Goal: Task Accomplishment & Management: Use online tool/utility

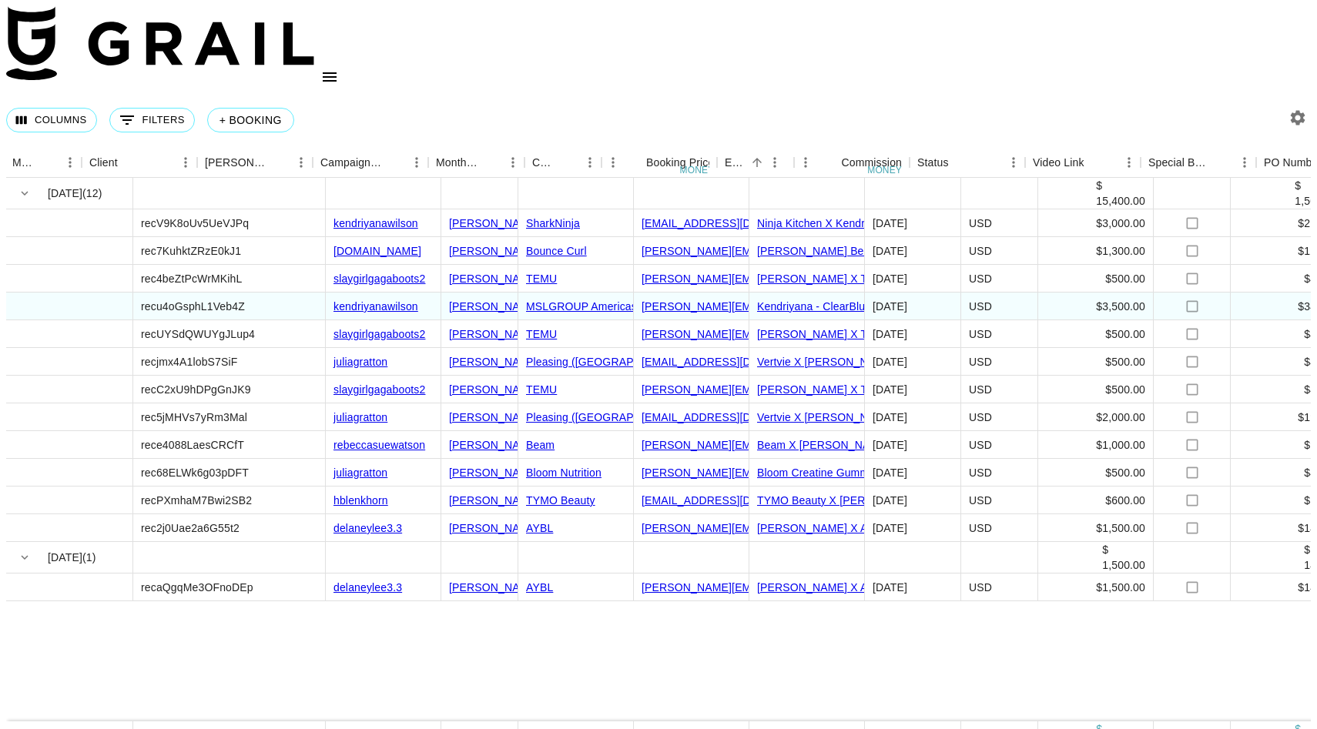
scroll to position [0, 437]
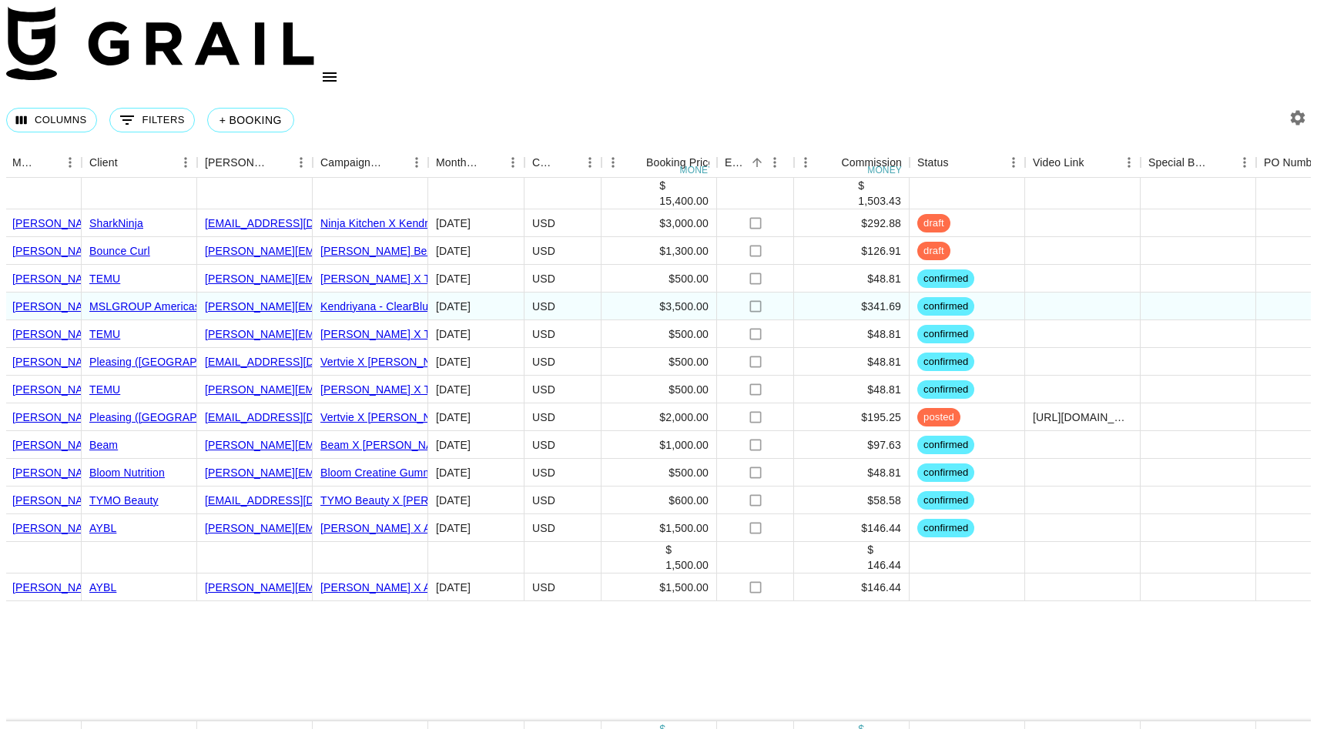
click at [1296, 111] on icon "button" at bounding box center [1298, 118] width 15 height 15
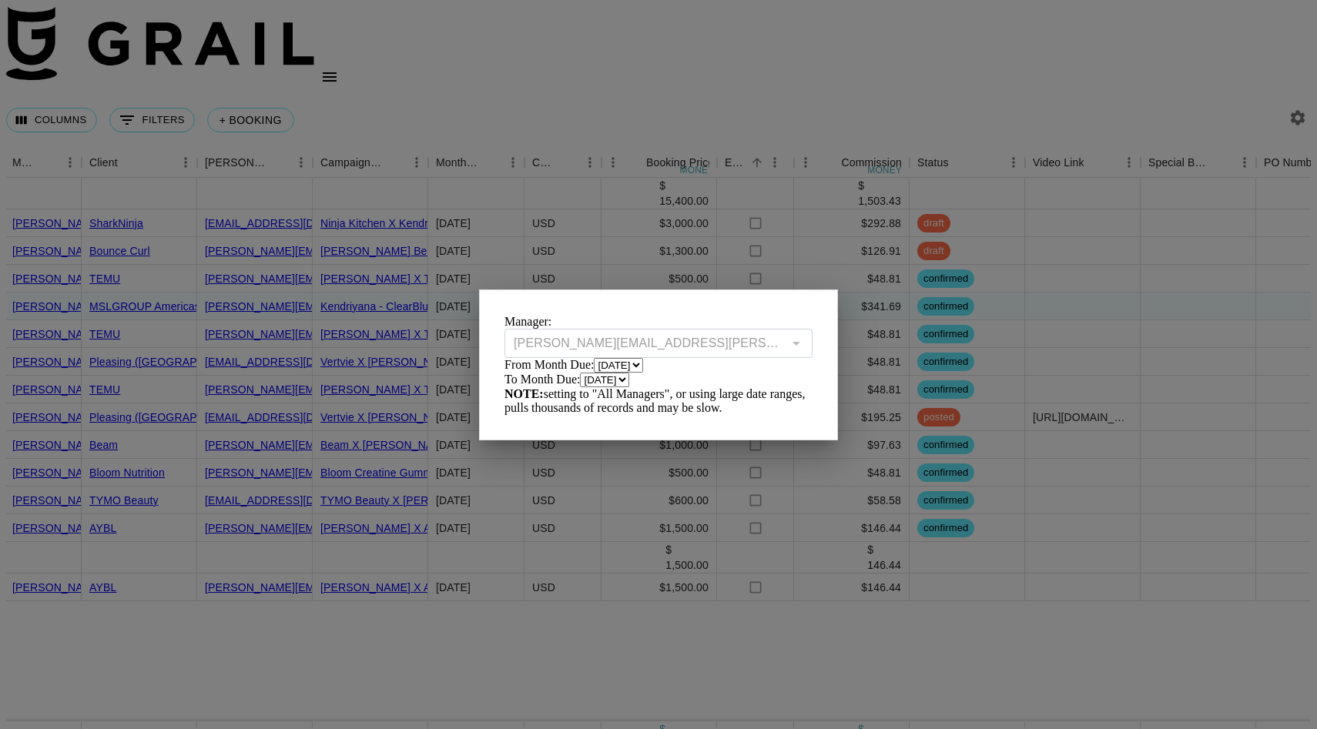
click at [594, 373] on select "[DATE] Sep '[DATE] [DATE] '[DATE] May '[DATE] Mar '[DATE] Jan '[DATE] Nov '[DAT…" at bounding box center [618, 365] width 49 height 15
select select "[DATE]"
click at [594, 368] on select "[DATE] Sep '[DATE] [DATE] '[DATE] May '[DATE] Mar '[DATE] Jan '[DATE] Nov '[DAT…" at bounding box center [618, 365] width 49 height 15
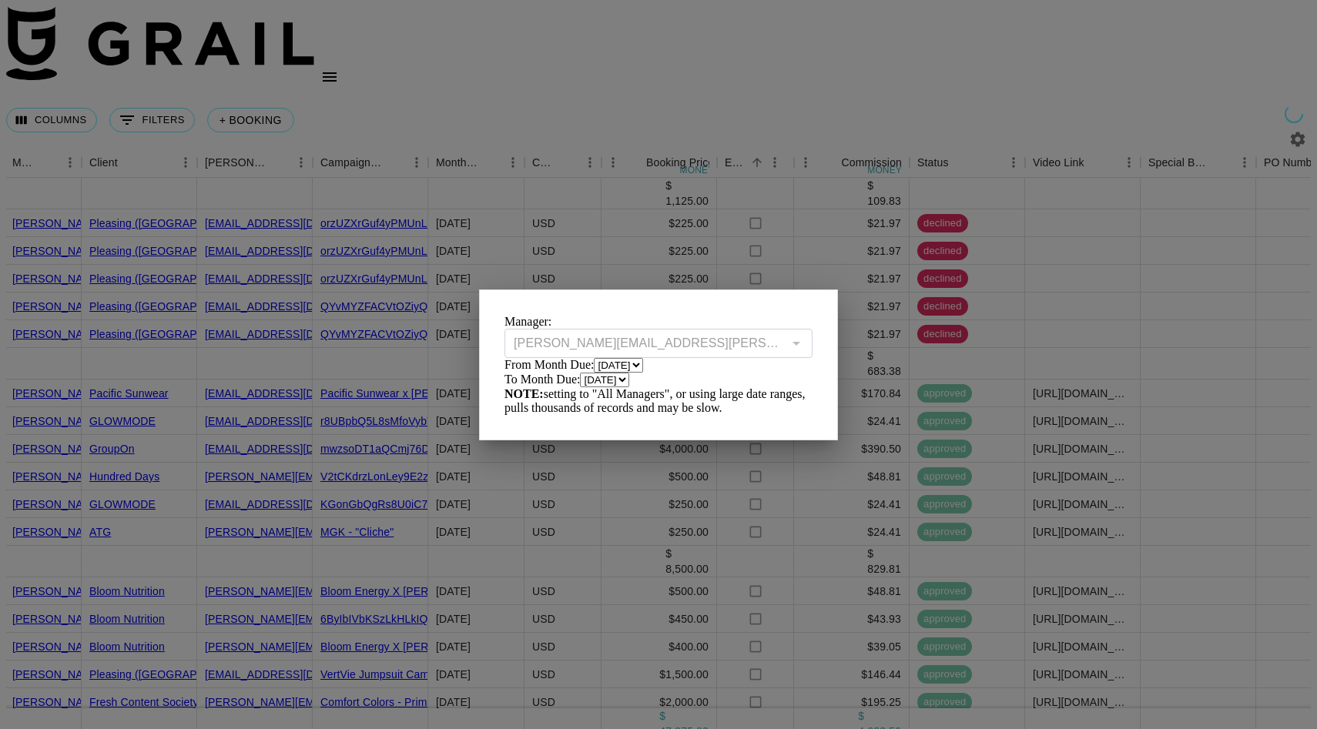
click at [628, 545] on div at bounding box center [658, 364] width 1317 height 729
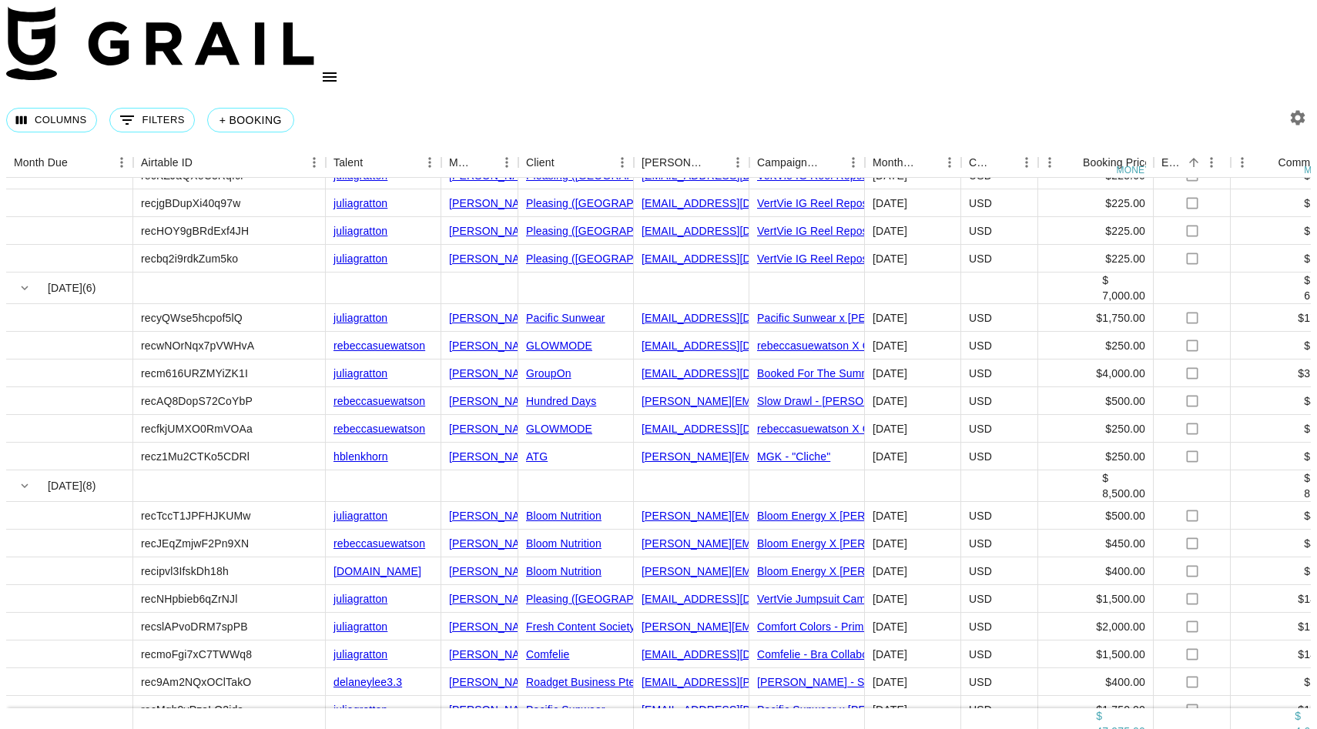
scroll to position [80, 0]
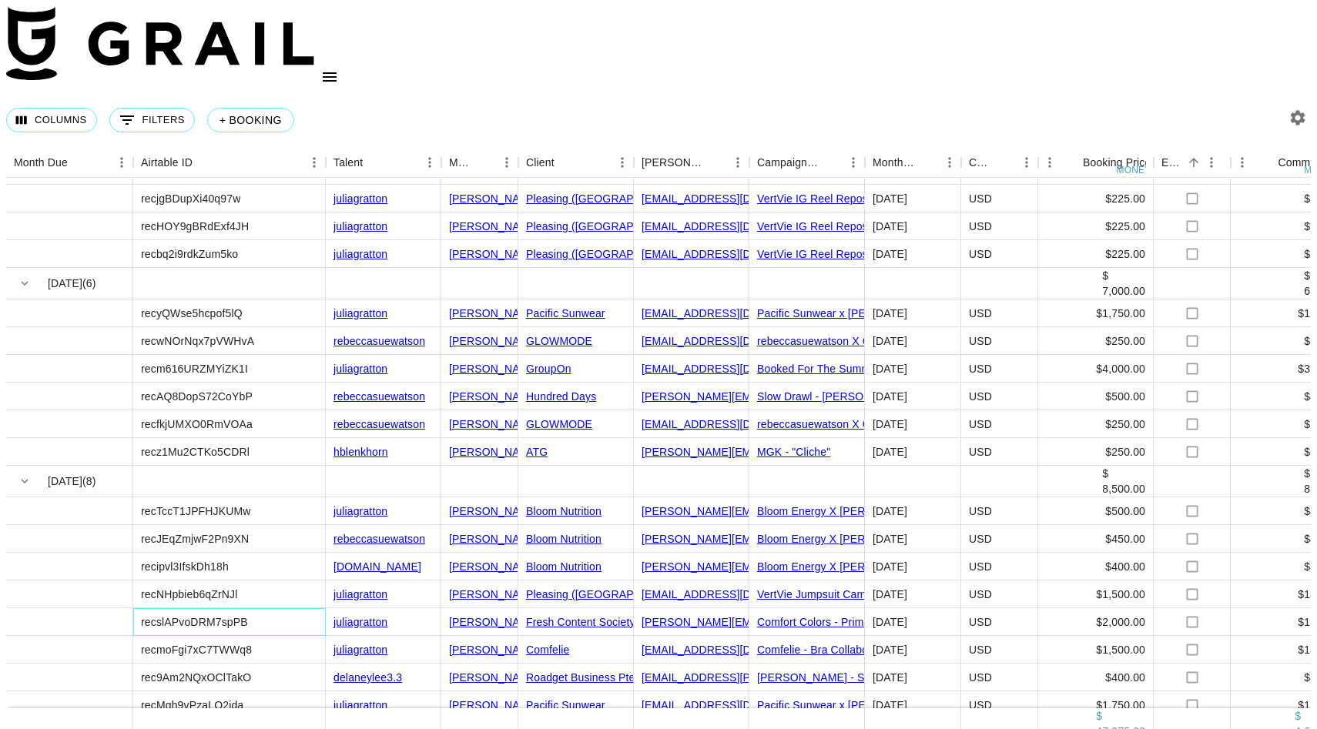
click at [280, 608] on div "recslAPvoDRM7spPB" at bounding box center [229, 622] width 193 height 28
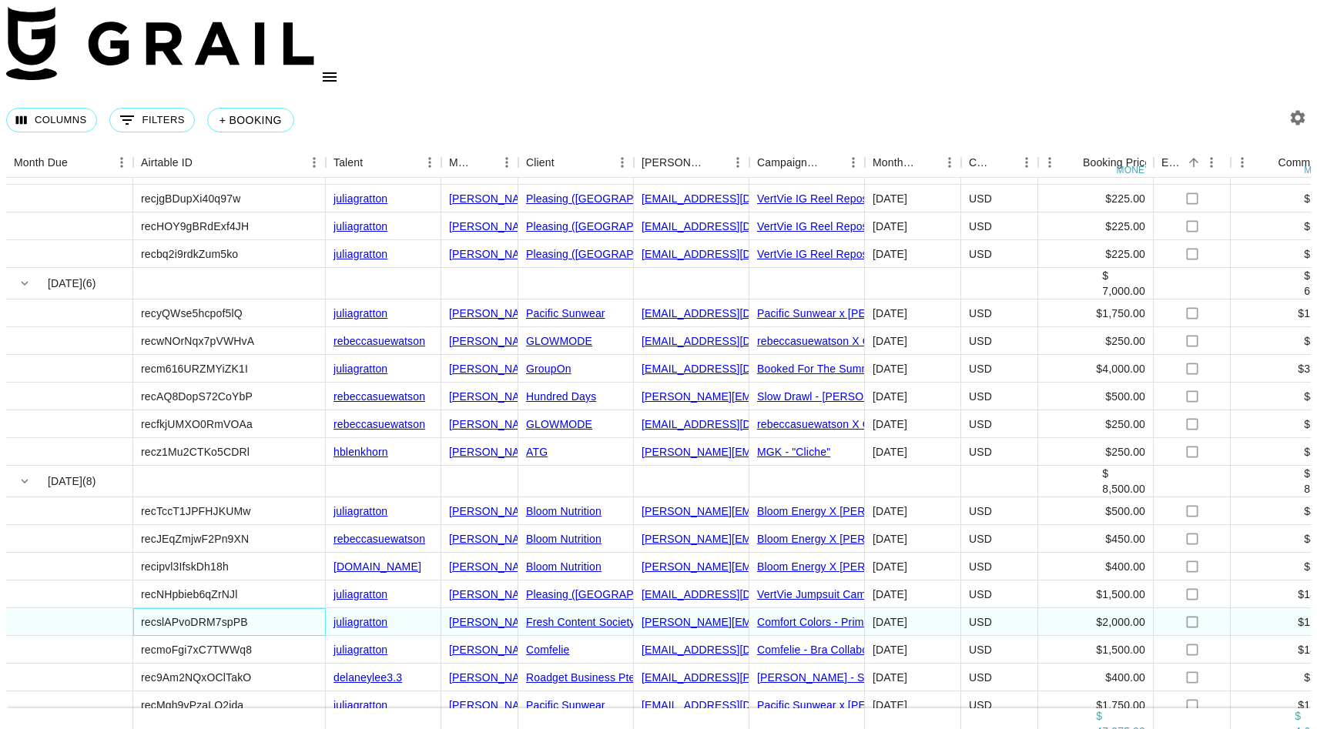
click at [280, 608] on div "recslAPvoDRM7spPB" at bounding box center [229, 622] width 193 height 28
copy div "recslAPvoDRM7spPB"
